Goal: Check status: Check status

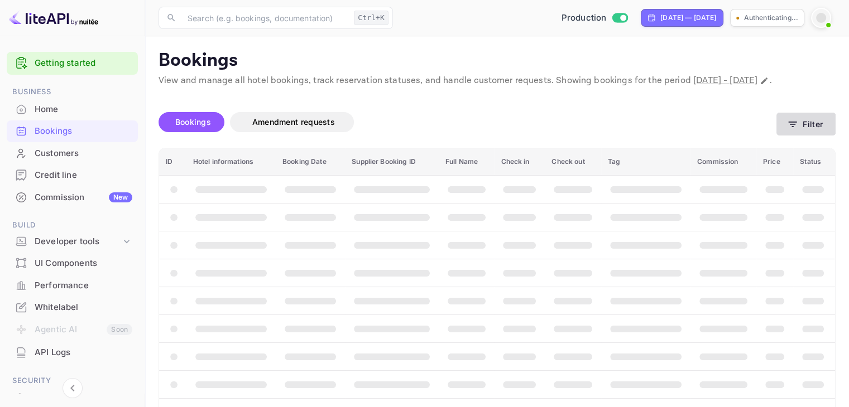
click at [806, 136] on button "Filter" at bounding box center [805, 124] width 59 height 23
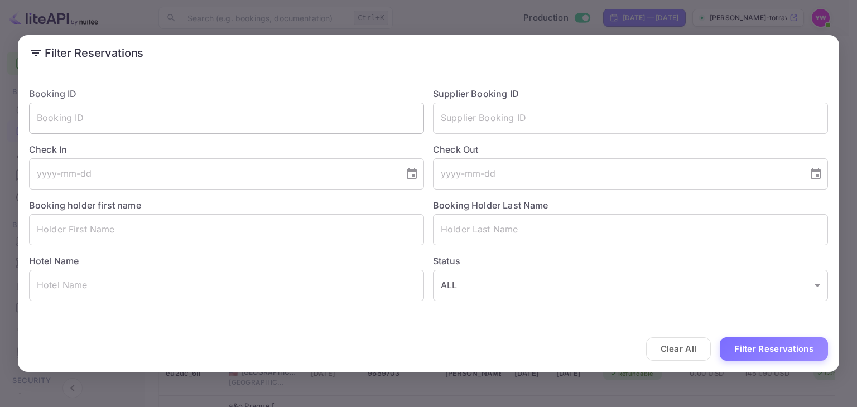
click at [172, 117] on input "text" at bounding box center [226, 118] width 395 height 31
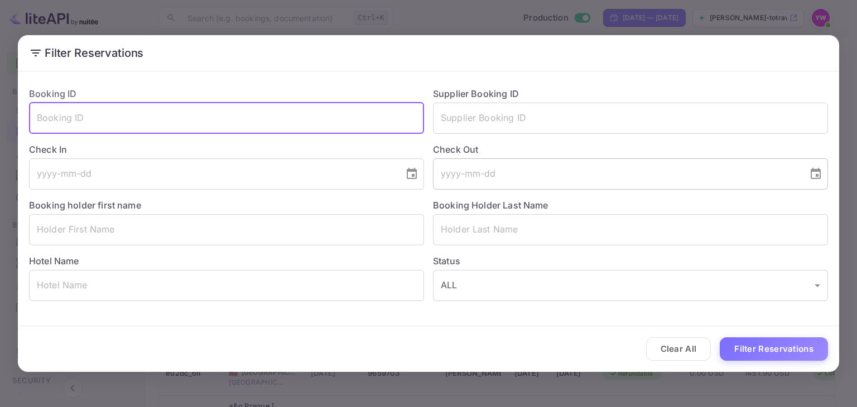
paste input "EgVFmzHSd"
type input "EgVFmzHSd"
click at [777, 351] on button "Filter Reservations" at bounding box center [774, 350] width 108 height 24
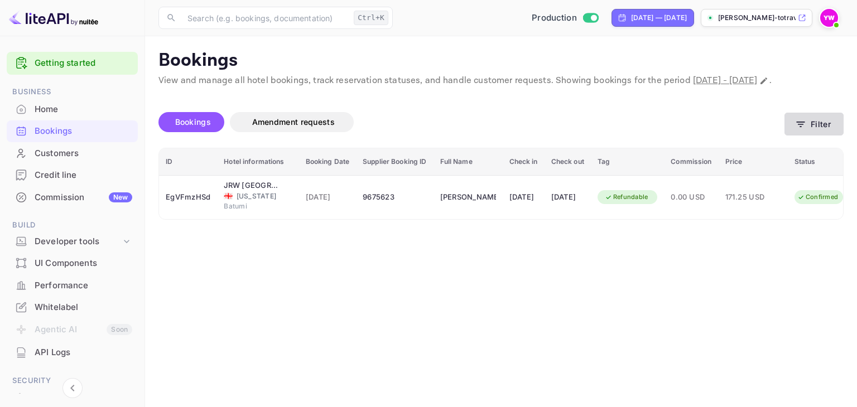
click at [807, 136] on button "Filter" at bounding box center [813, 124] width 59 height 23
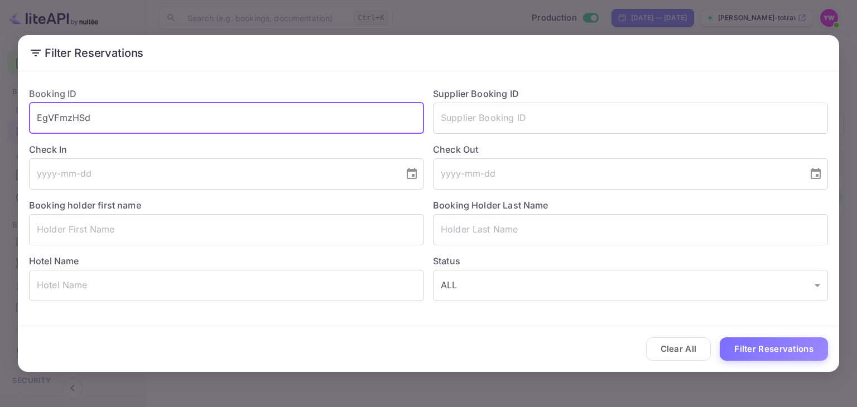
click at [276, 108] on input "EgVFmzHSd" at bounding box center [226, 118] width 395 height 31
click at [274, 110] on input "EgVFmzHSd" at bounding box center [226, 118] width 395 height 31
paste input "ig19lGeqC"
type input "ig19lGeqC"
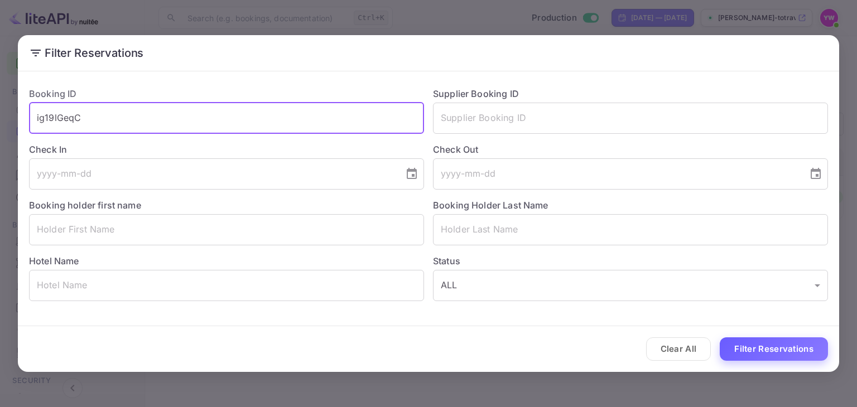
click at [808, 347] on button "Filter Reservations" at bounding box center [774, 350] width 108 height 24
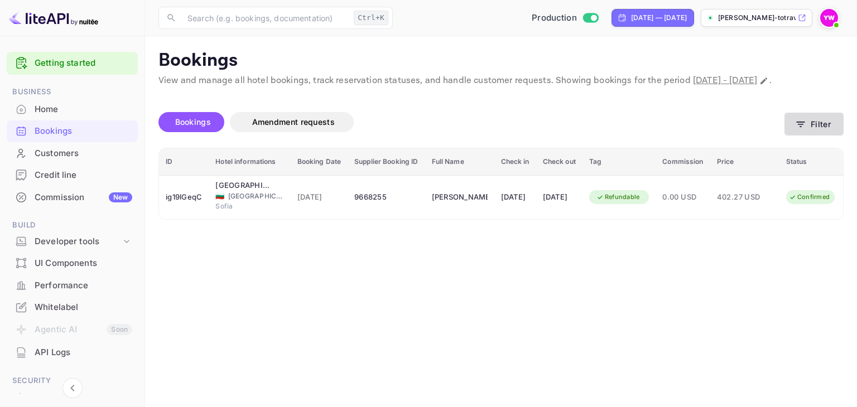
click at [821, 136] on button "Filter" at bounding box center [813, 124] width 59 height 23
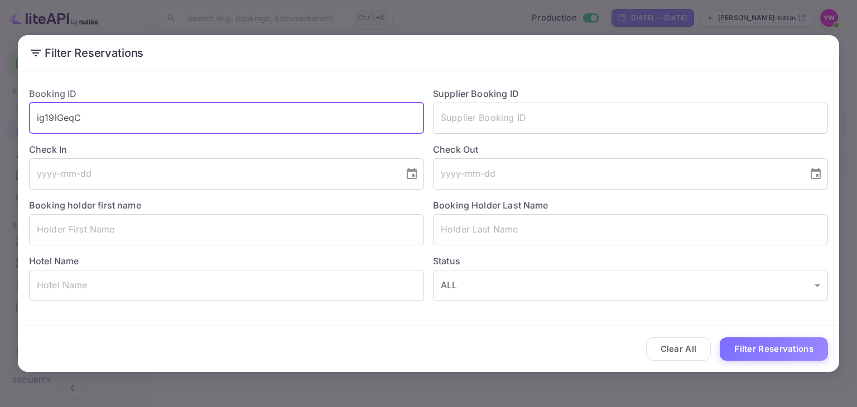
click at [181, 121] on input "ig19lGeqC" at bounding box center [226, 118] width 395 height 31
click at [180, 121] on input "ig19lGeqC" at bounding box center [226, 118] width 395 height 31
paste input "f1gMbROkO"
type input "f1gMbROkO"
click at [759, 349] on button "Filter Reservations" at bounding box center [774, 350] width 108 height 24
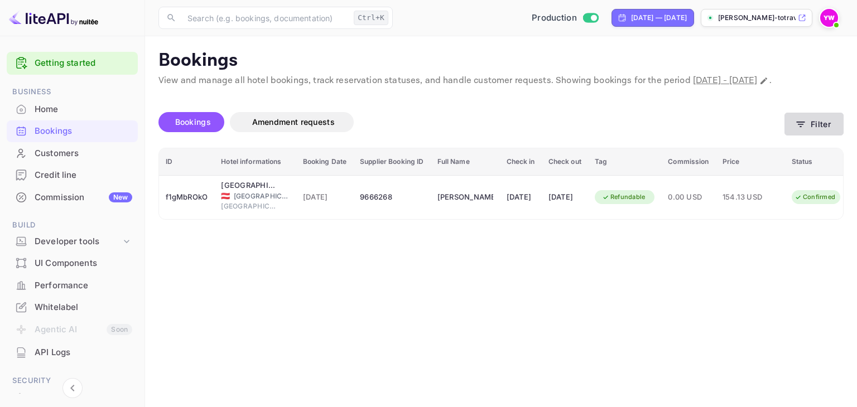
click at [802, 126] on button "Filter" at bounding box center [813, 124] width 59 height 23
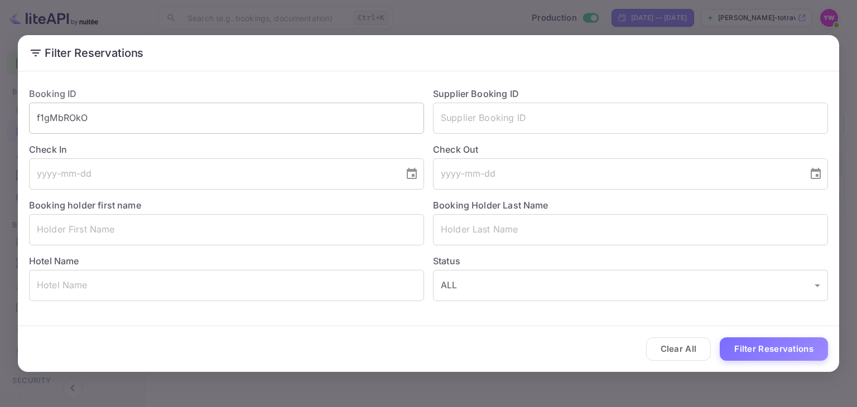
click at [253, 124] on input "f1gMbROkO" at bounding box center [226, 118] width 395 height 31
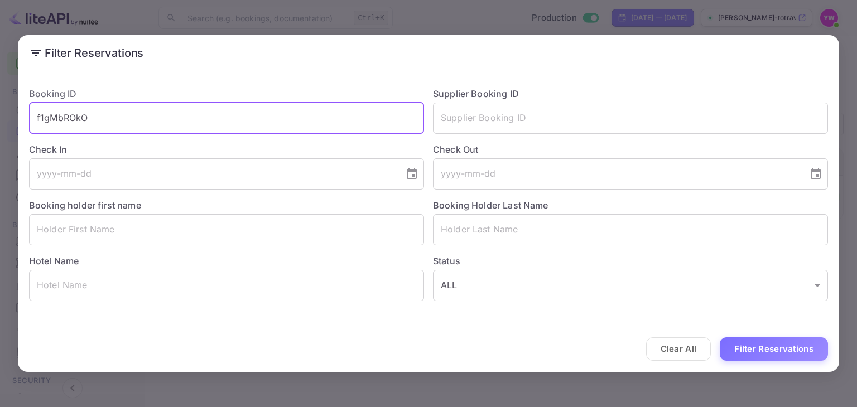
click at [252, 124] on input "f1gMbROkO" at bounding box center [226, 118] width 395 height 31
paste input "9YDYjlY6b"
type input "9YDYjlY6b"
click at [775, 355] on button "Filter Reservations" at bounding box center [774, 350] width 108 height 24
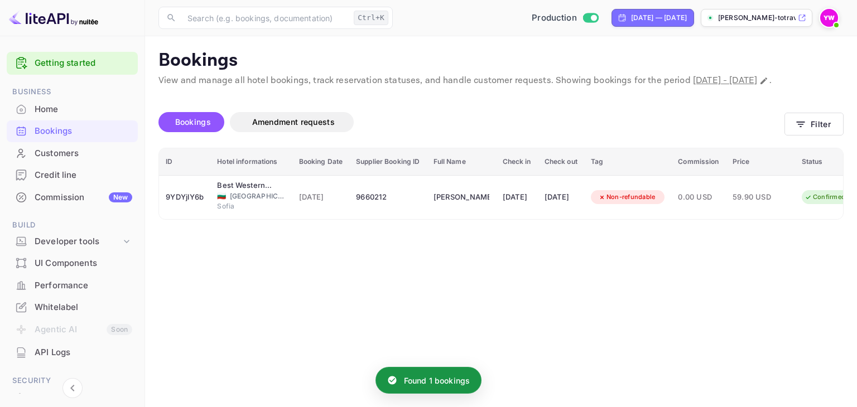
scroll to position [0, 53]
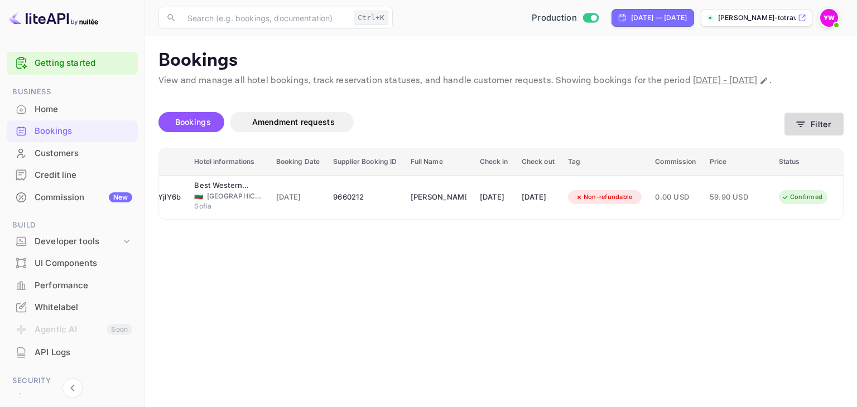
click at [830, 135] on button "Filter" at bounding box center [813, 124] width 59 height 23
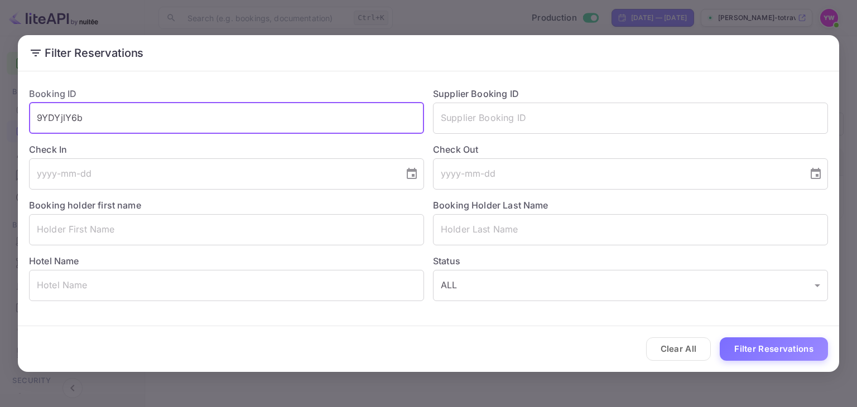
click at [227, 121] on input "9YDYjlY6b" at bounding box center [226, 118] width 395 height 31
drag, startPoint x: 227, startPoint y: 121, endPoint x: 368, endPoint y: 166, distance: 148.6
click at [227, 121] on input "9YDYjlY6b" at bounding box center [226, 118] width 395 height 31
paste input "eu2dc_6Il"
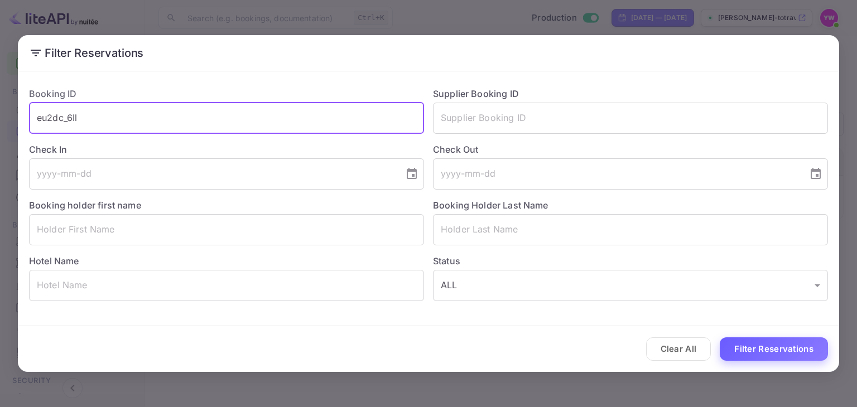
type input "eu2dc_6Il"
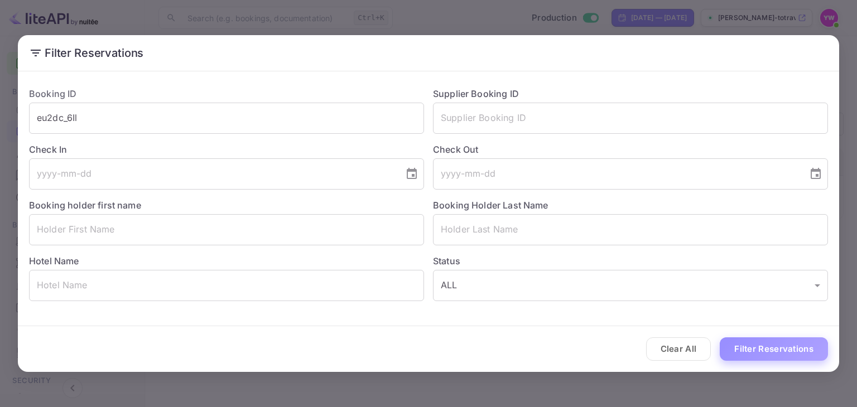
click at [754, 349] on button "Filter Reservations" at bounding box center [774, 350] width 108 height 24
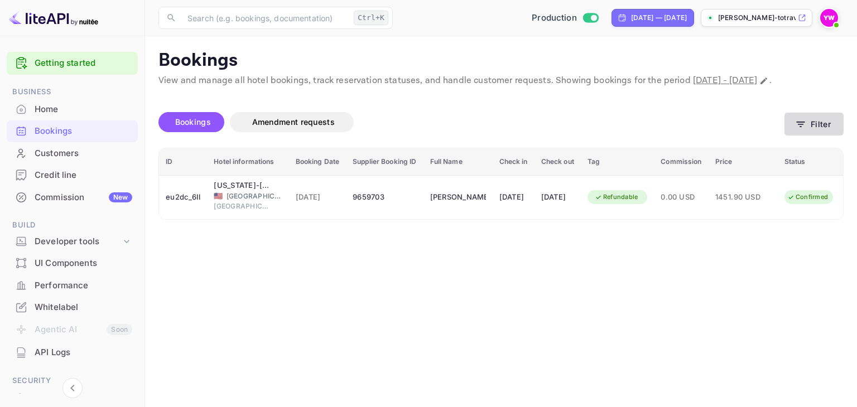
click at [808, 136] on button "Filter" at bounding box center [813, 124] width 59 height 23
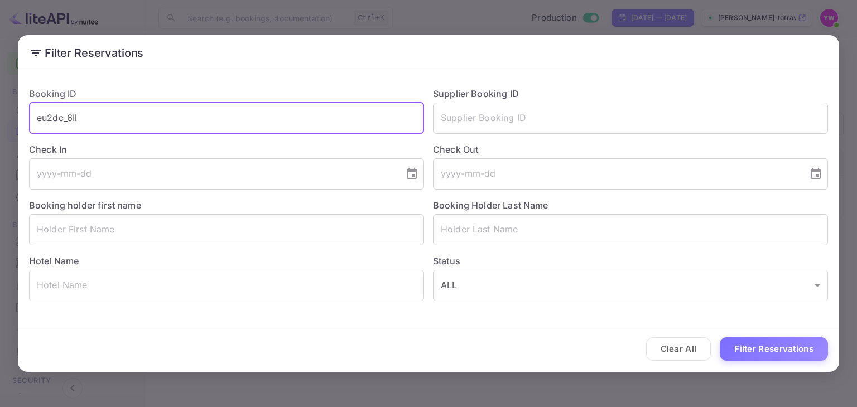
click at [262, 117] on input "eu2dc_6Il" at bounding box center [226, 118] width 395 height 31
paste input "xOVdp3wrG"
type input "xOVdp3wrG"
click at [733, 340] on button "Filter Reservations" at bounding box center [774, 350] width 108 height 24
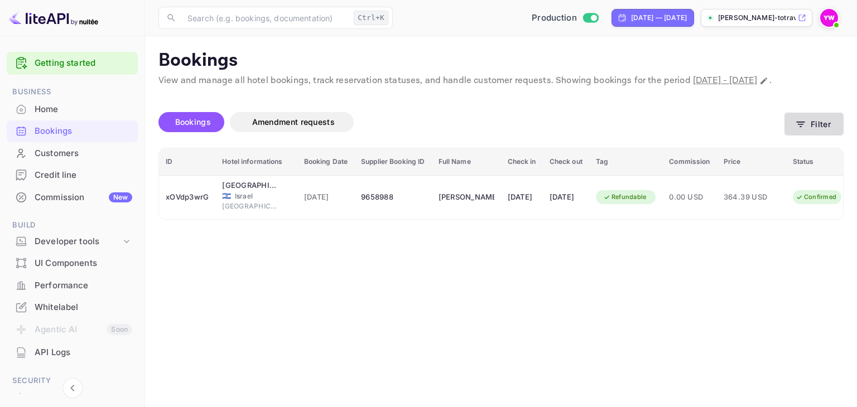
click at [798, 130] on icon "button" at bounding box center [800, 124] width 11 height 11
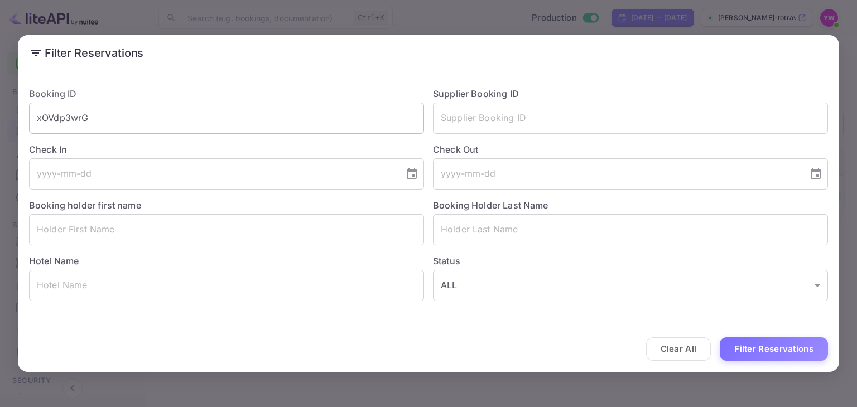
click at [314, 112] on input "xOVdp3wrG" at bounding box center [226, 118] width 395 height 31
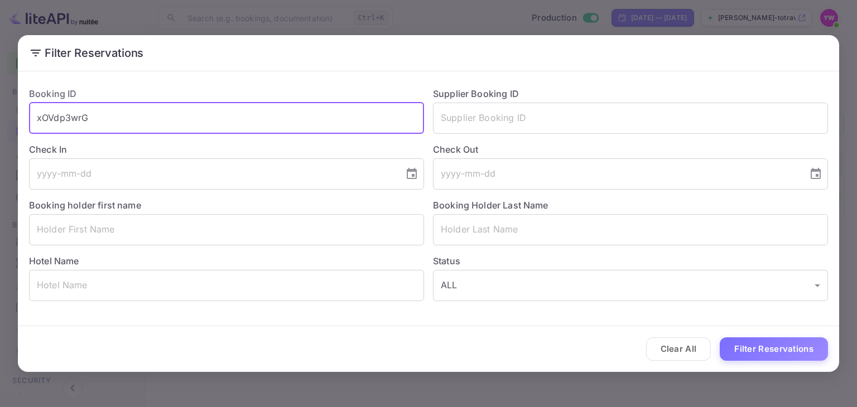
paste input "uqNhfOMPD"
type input "uqNhfOMPD"
click at [797, 355] on button "Filter Reservations" at bounding box center [774, 350] width 108 height 24
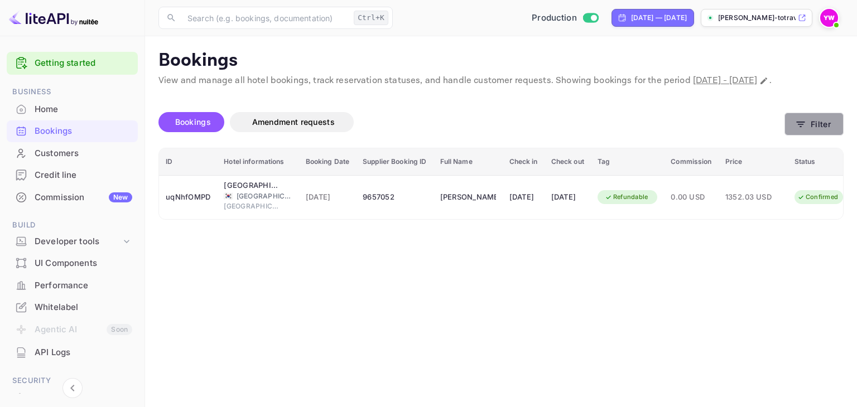
click at [812, 133] on button "Filter" at bounding box center [813, 124] width 59 height 23
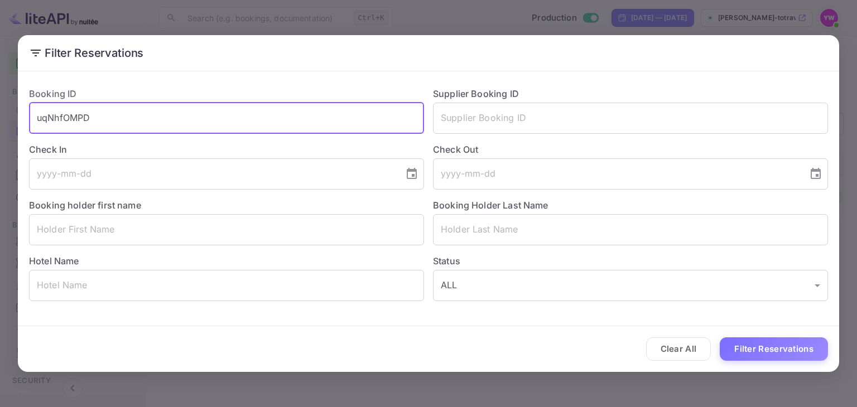
click at [165, 119] on input "uqNhfOMPD" at bounding box center [226, 118] width 395 height 31
paste input "DD0PHBIq9"
type input "DD0PHBIq9"
click at [750, 348] on button "Filter Reservations" at bounding box center [774, 350] width 108 height 24
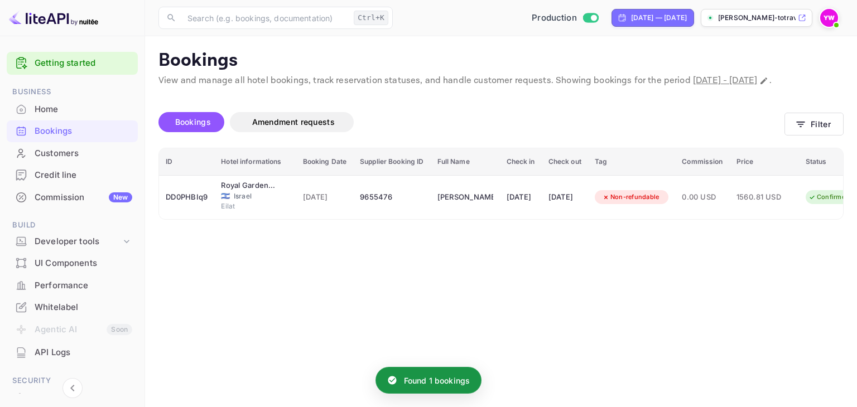
scroll to position [0, 54]
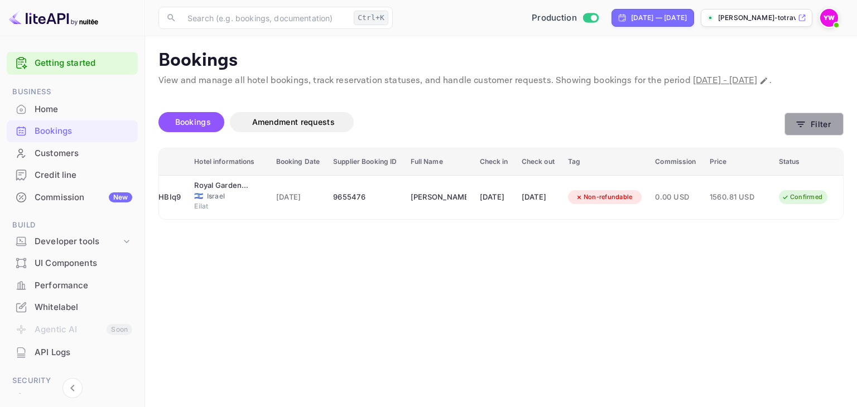
click at [801, 130] on icon "button" at bounding box center [800, 124] width 11 height 11
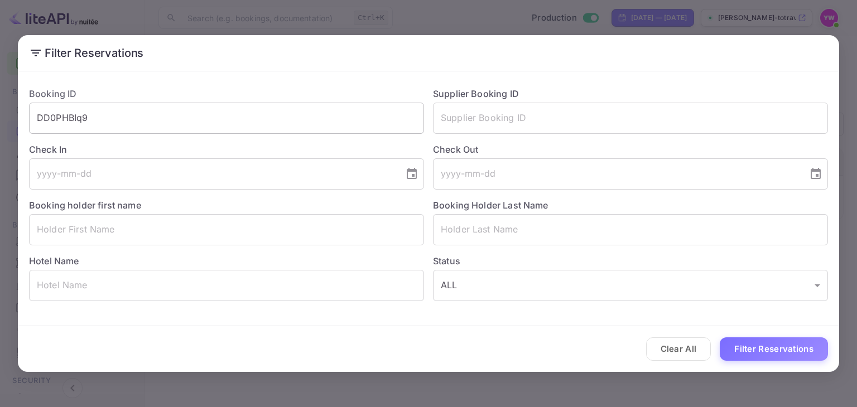
click at [237, 117] on input "DD0PHBIq9" at bounding box center [226, 118] width 395 height 31
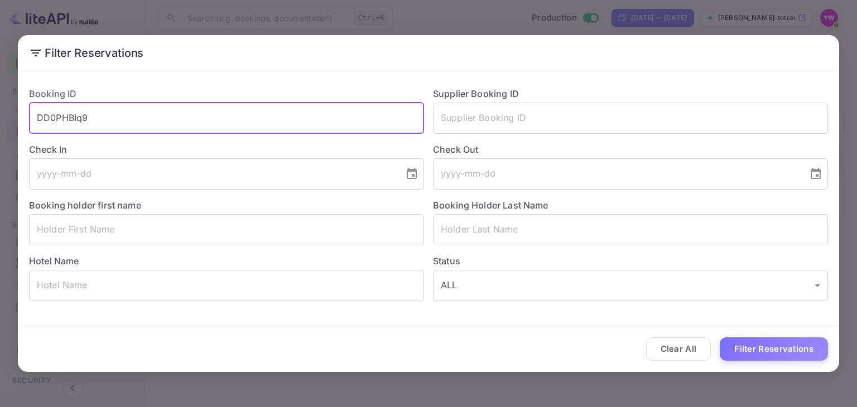
click at [237, 117] on input "DD0PHBIq9" at bounding box center [226, 118] width 395 height 31
paste input "B1tS1SRNe"
type input "B1tS1SRNe"
click at [739, 346] on button "Filter Reservations" at bounding box center [774, 350] width 108 height 24
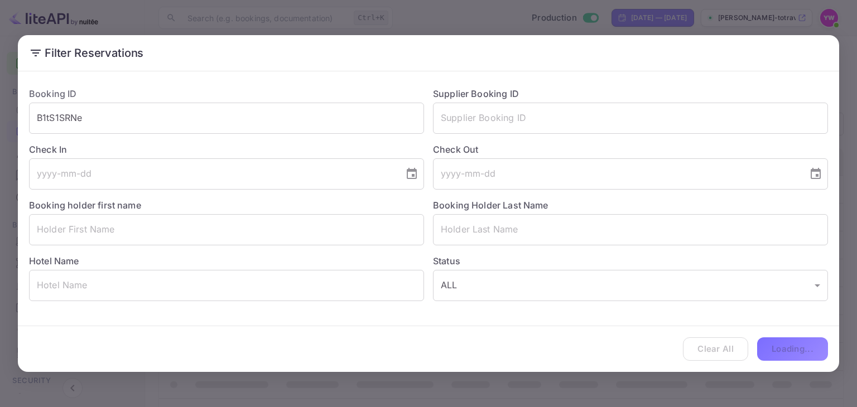
scroll to position [0, 0]
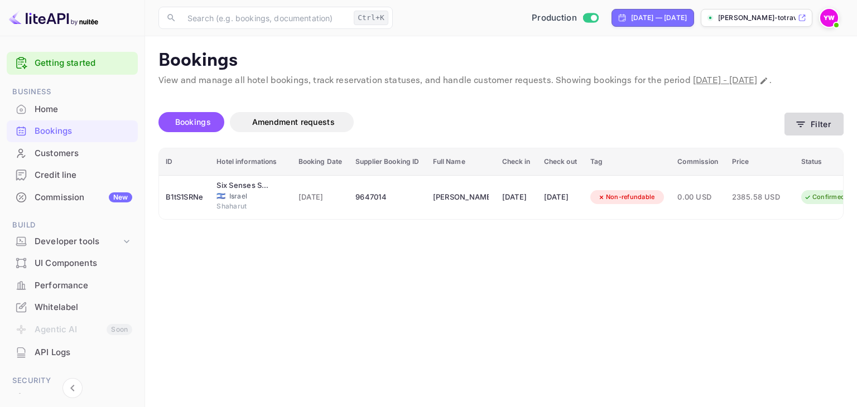
click at [808, 136] on button "Filter" at bounding box center [813, 124] width 59 height 23
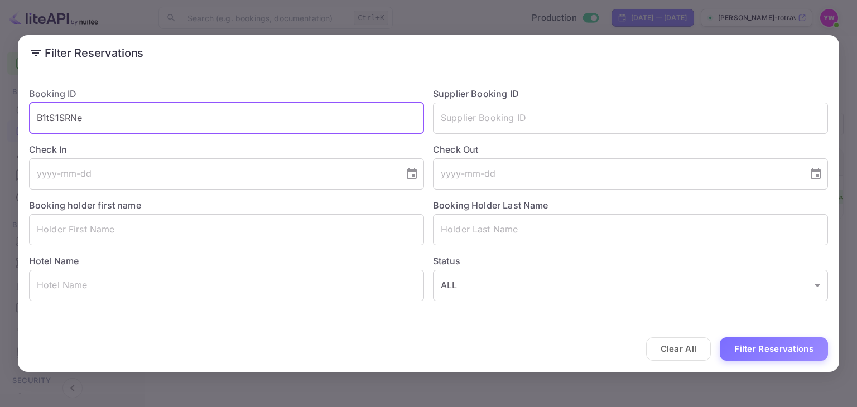
click at [253, 110] on input "B1tS1SRNe" at bounding box center [226, 118] width 395 height 31
paste input "jcGAMIGFA"
type input "jcGAMIGFA"
click at [754, 345] on button "Filter Reservations" at bounding box center [774, 350] width 108 height 24
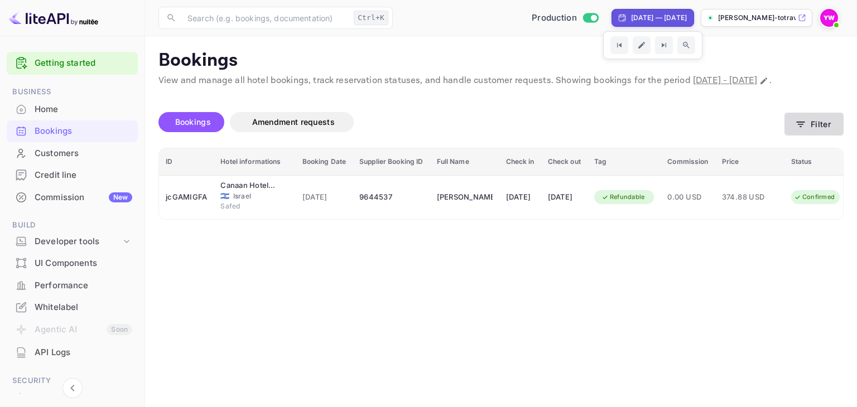
click at [819, 136] on button "Filter" at bounding box center [813, 124] width 59 height 23
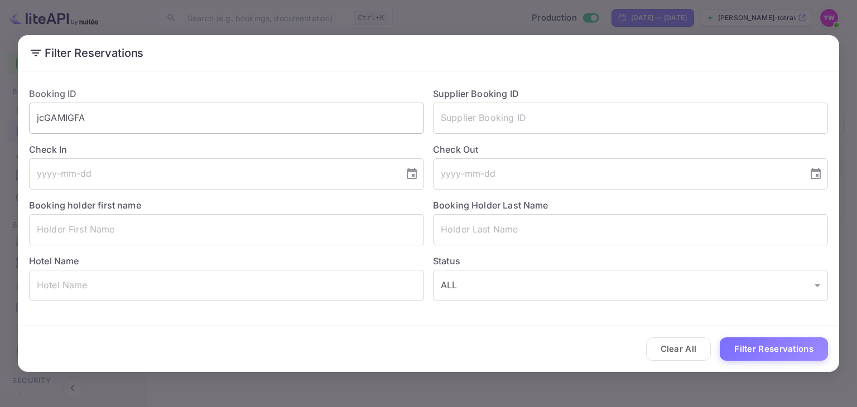
click at [239, 115] on input "jcGAMIGFA" at bounding box center [226, 118] width 395 height 31
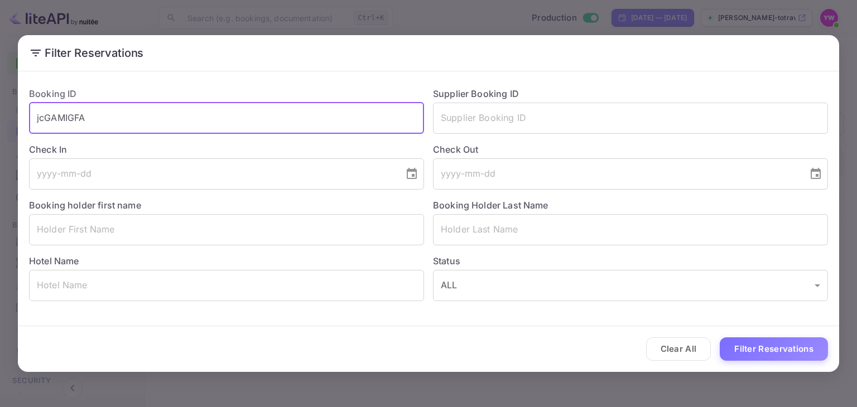
drag, startPoint x: 239, startPoint y: 115, endPoint x: 249, endPoint y: 119, distance: 10.8
click at [239, 115] on input "jcGAMIGFA" at bounding box center [226, 118] width 395 height 31
paste input "RKbXrOGRM"
type input "RKbXrOGRM"
click at [769, 349] on button "Filter Reservations" at bounding box center [774, 350] width 108 height 24
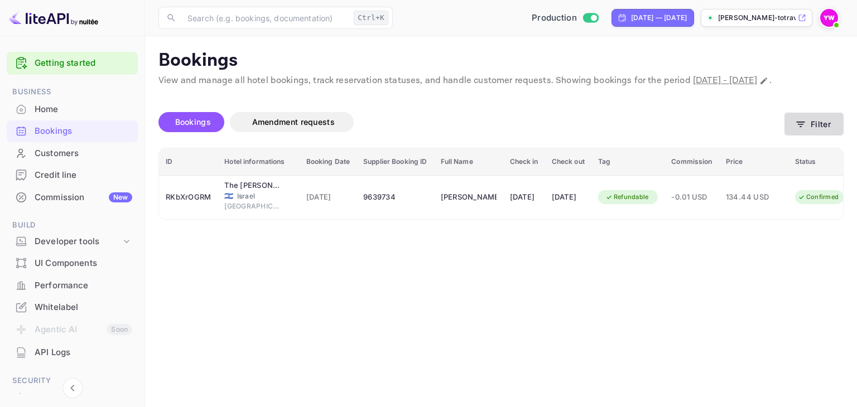
click at [824, 136] on button "Filter" at bounding box center [813, 124] width 59 height 23
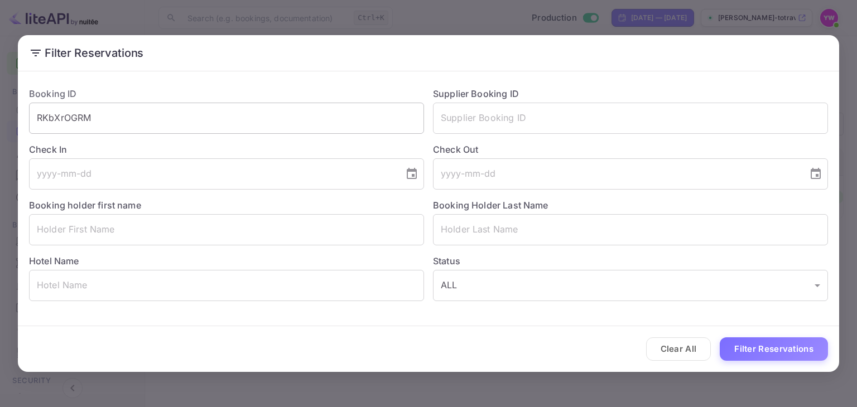
click at [220, 114] on input "RKbXrOGRM" at bounding box center [226, 118] width 395 height 31
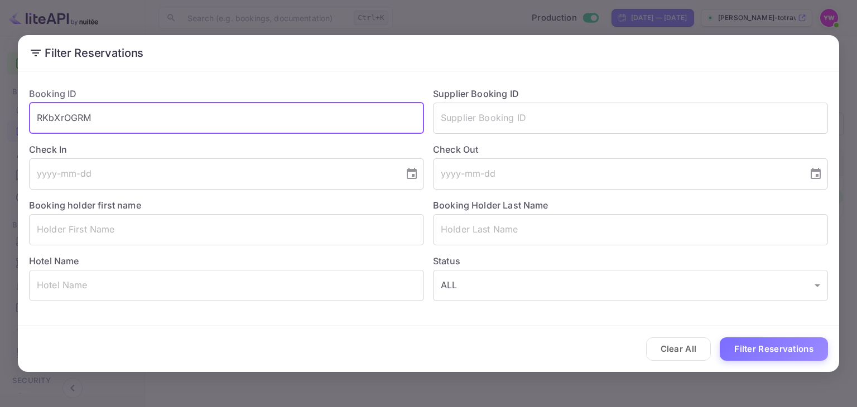
click at [220, 114] on input "RKbXrOGRM" at bounding box center [226, 118] width 395 height 31
paste input "5WqvgX_9Z"
type input "5WqvgX_9Z"
click at [775, 349] on button "Filter Reservations" at bounding box center [774, 350] width 108 height 24
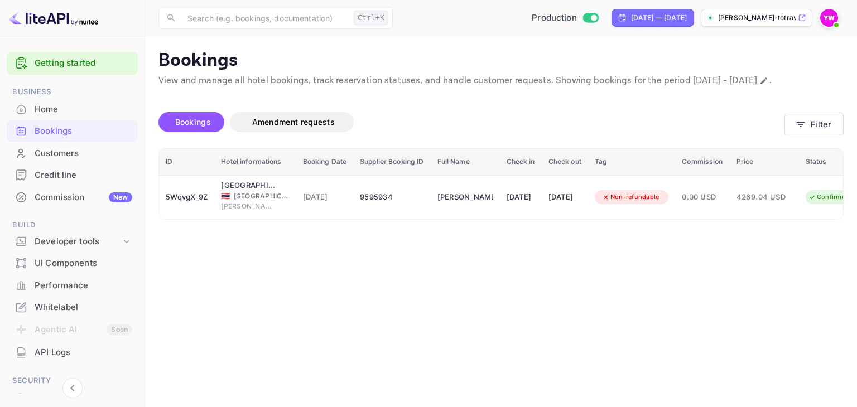
scroll to position [0, 59]
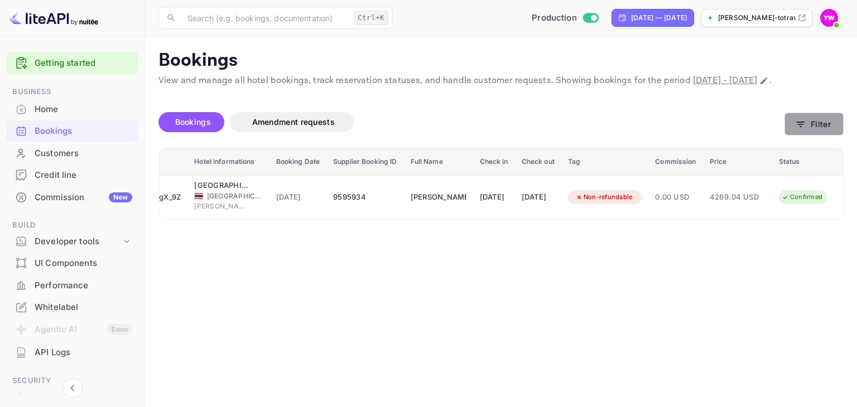
click at [797, 130] on icon "button" at bounding box center [800, 124] width 11 height 11
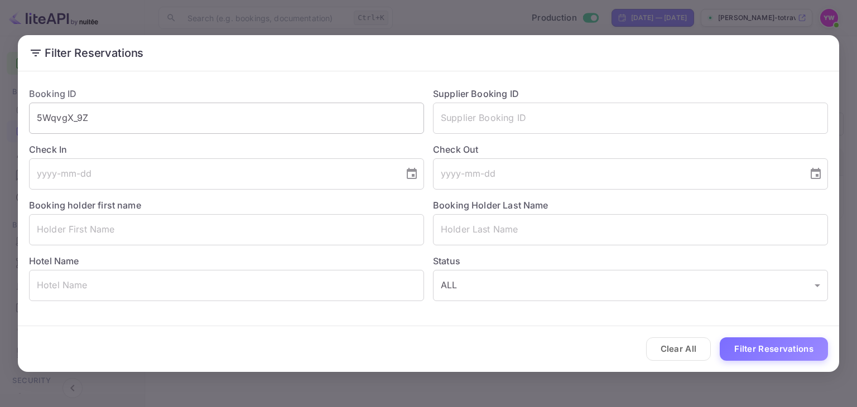
click at [287, 108] on input "5WqvgX_9Z" at bounding box center [226, 118] width 395 height 31
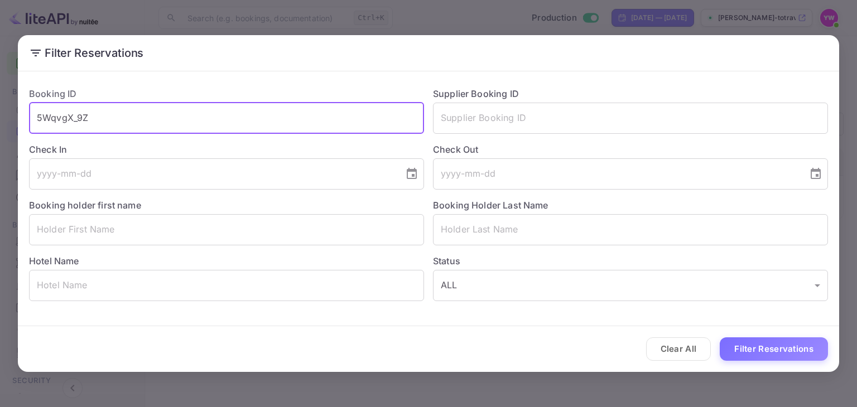
click at [287, 108] on input "5WqvgX_9Z" at bounding box center [226, 118] width 395 height 31
paste input "1pUfAUwVd"
type input "1pUfAUwVd"
click at [786, 346] on button "Filter Reservations" at bounding box center [774, 350] width 108 height 24
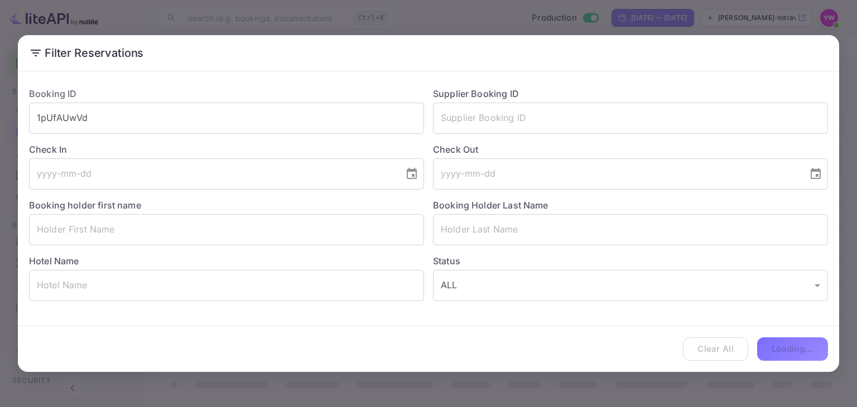
scroll to position [0, 0]
